Goal: Navigation & Orientation: Find specific page/section

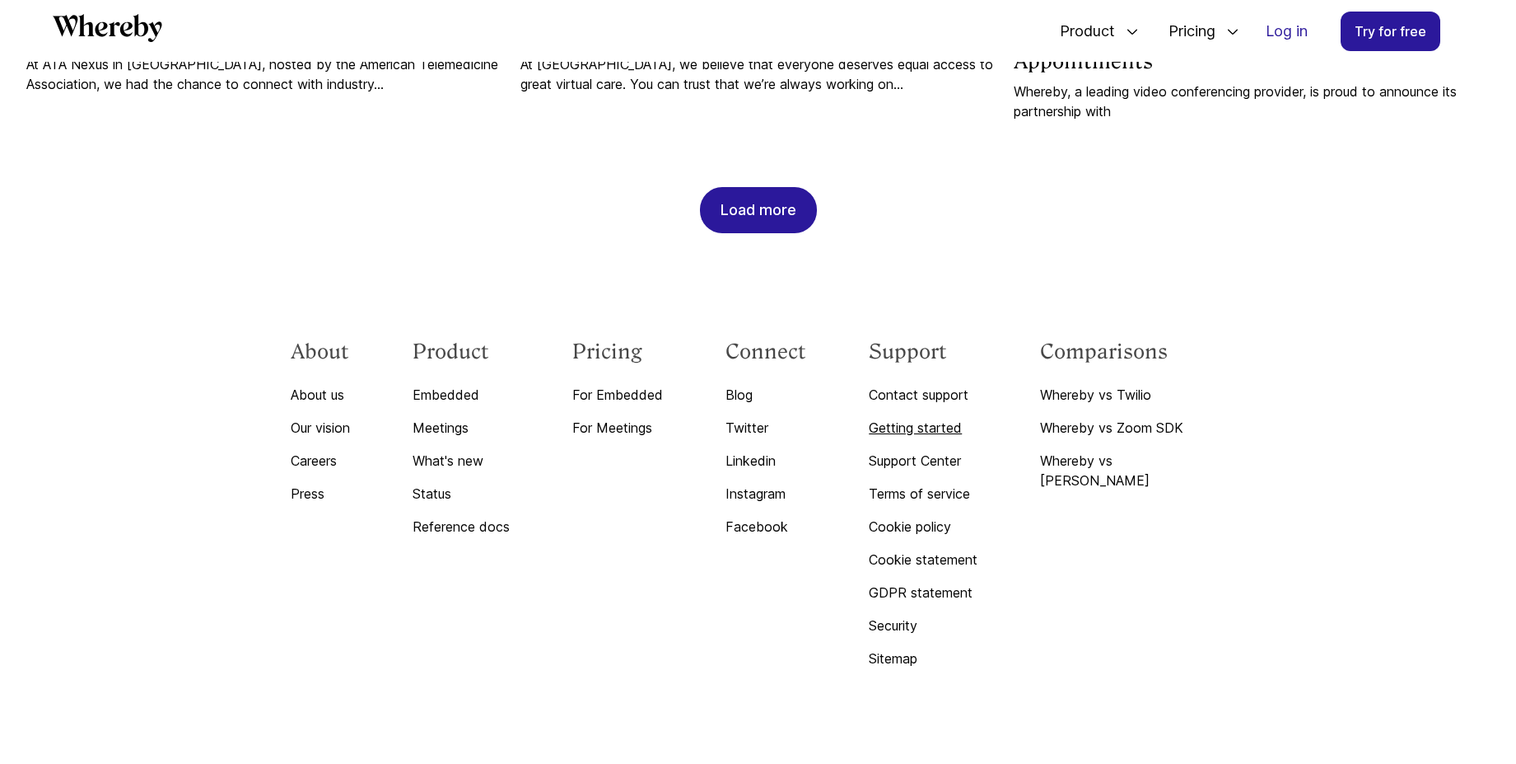
click at [937, 418] on link "Getting started" at bounding box center [923, 428] width 109 height 20
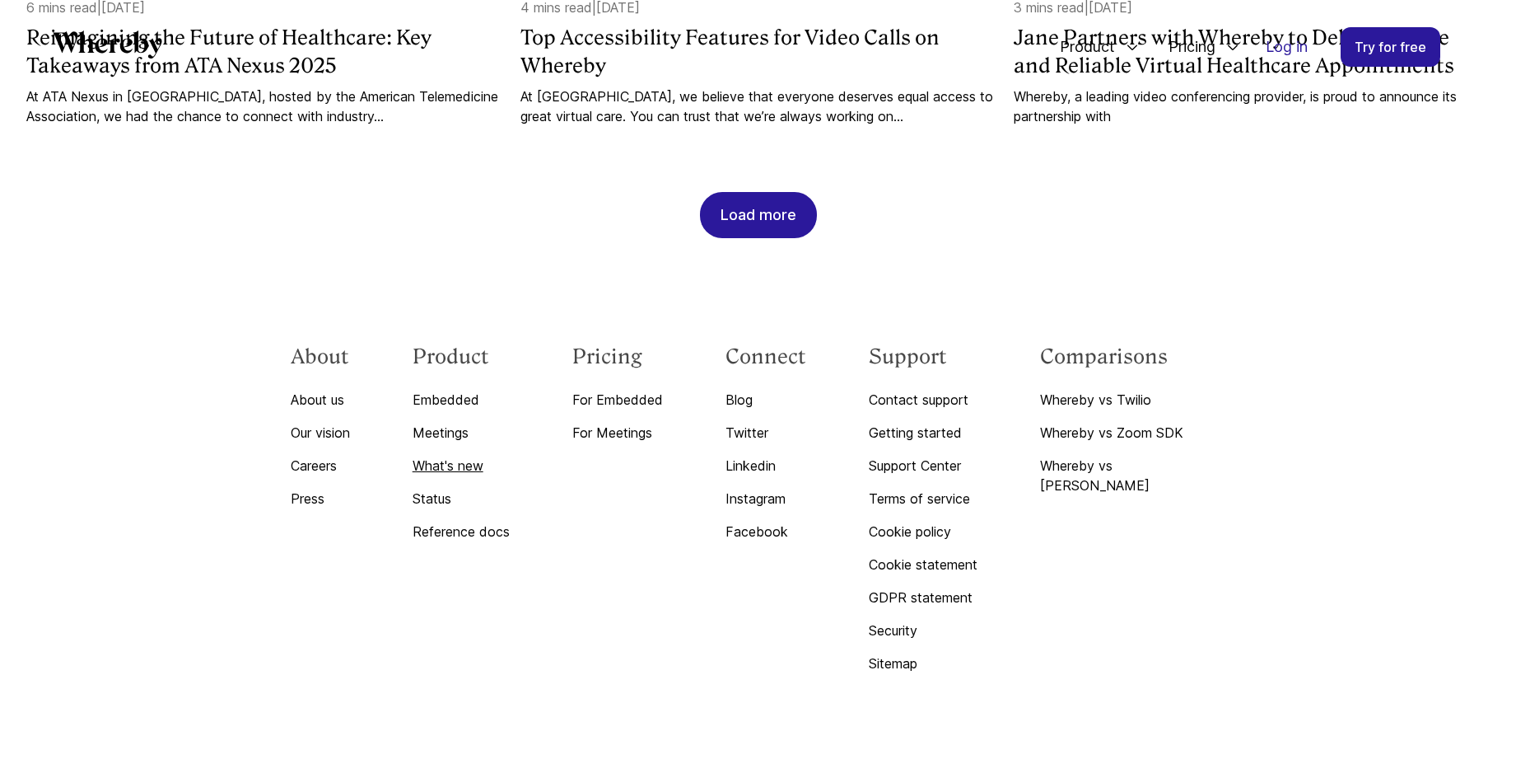
click at [477, 470] on link "What's new" at bounding box center [461, 466] width 97 height 20
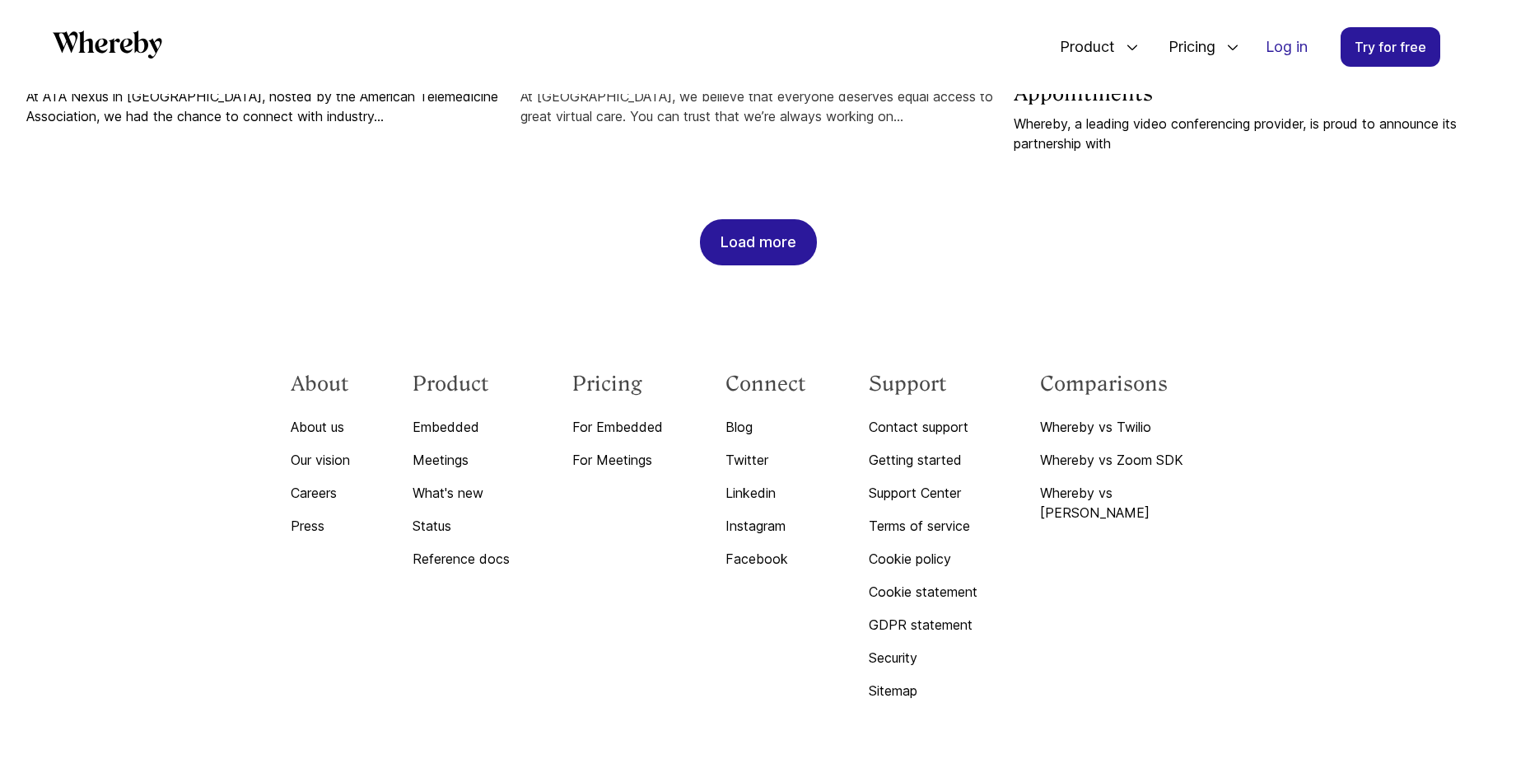
scroll to position [2064, 0]
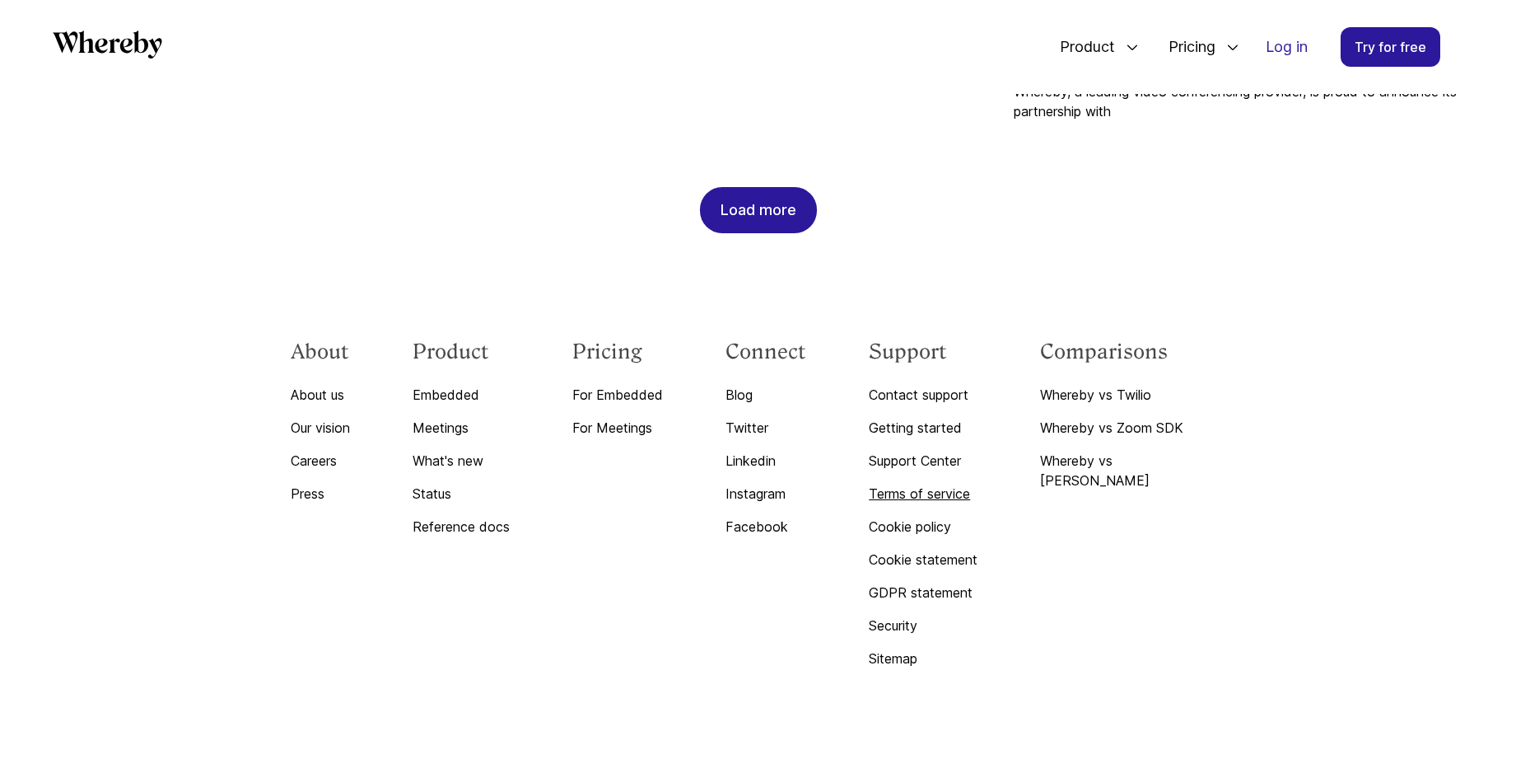
click at [943, 484] on link "Terms of service" at bounding box center [923, 494] width 109 height 20
